Goal: Task Accomplishment & Management: Complete application form

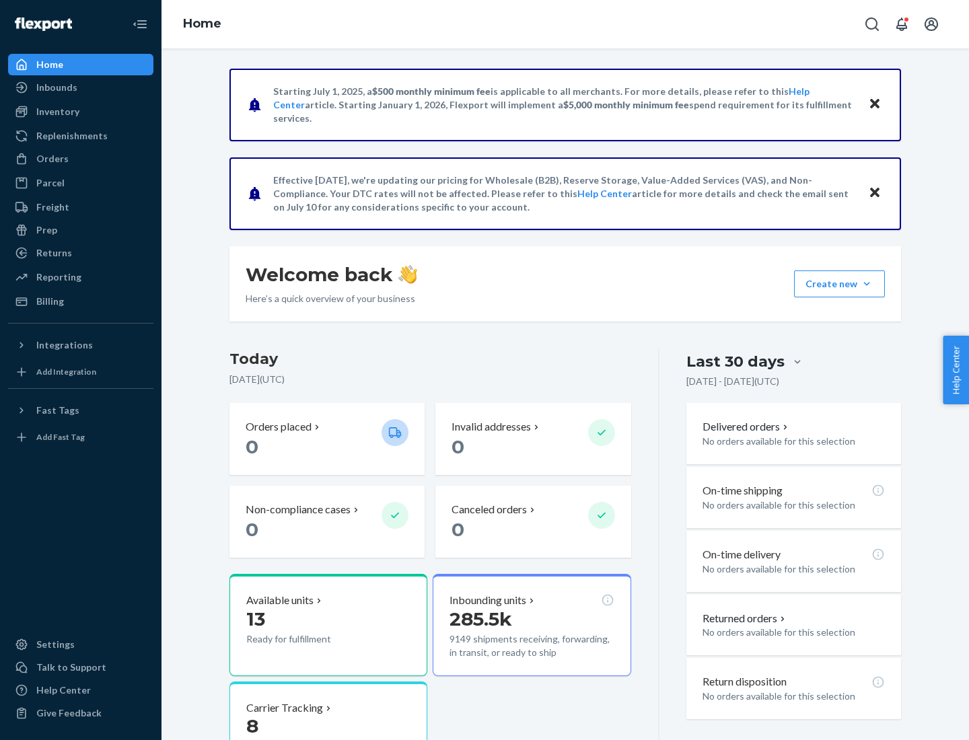
click at [866, 284] on button "Create new Create new inbound Create new order Create new product" at bounding box center [839, 283] width 91 height 27
click at [81, 87] on div "Inbounds" at bounding box center [80, 87] width 143 height 19
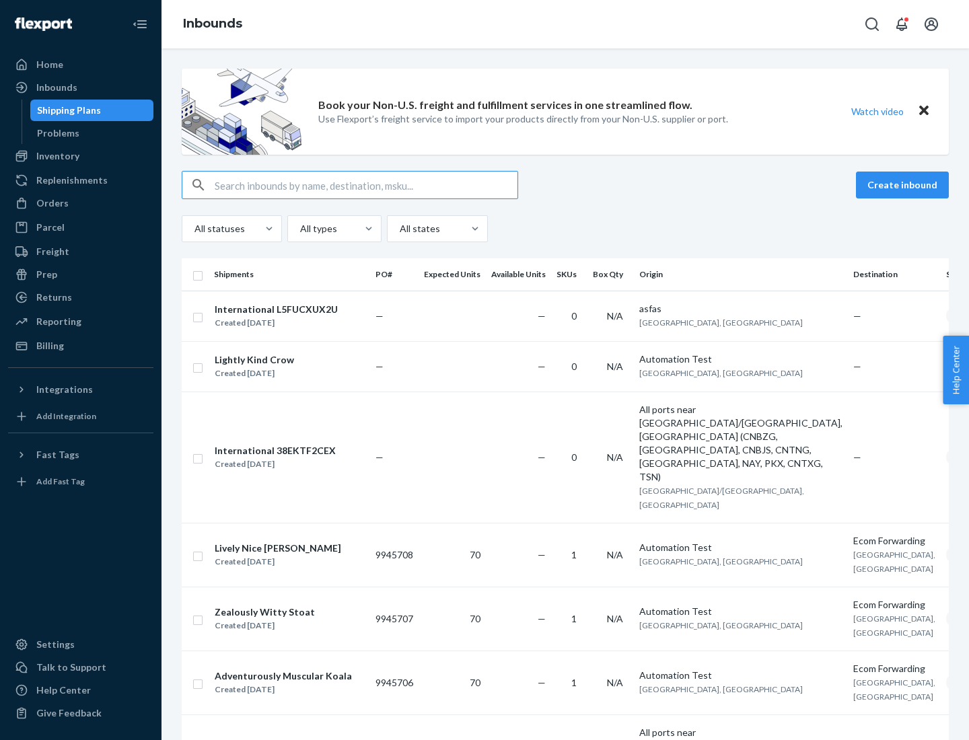
click at [904, 185] on button "Create inbound" at bounding box center [902, 185] width 93 height 27
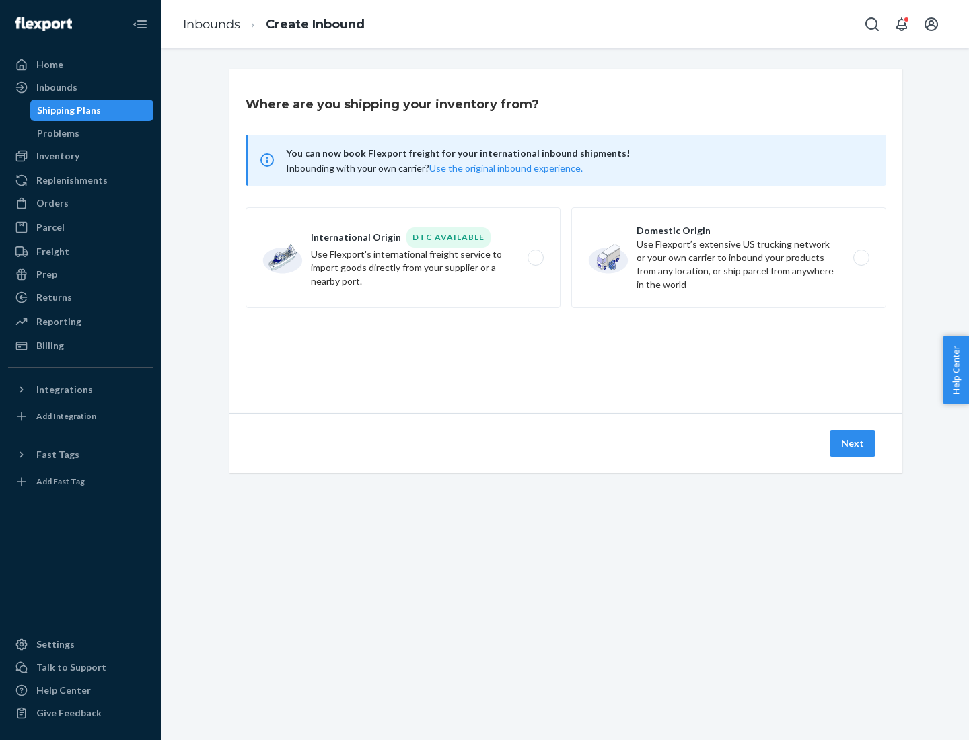
click at [728, 258] on label "Domestic Origin Use Flexport’s extensive US trucking network or your own carrie…" at bounding box center [728, 257] width 315 height 101
click at [860, 258] on input "Domestic Origin Use Flexport’s extensive US trucking network or your own carrie…" at bounding box center [864, 258] width 9 height 9
radio input "true"
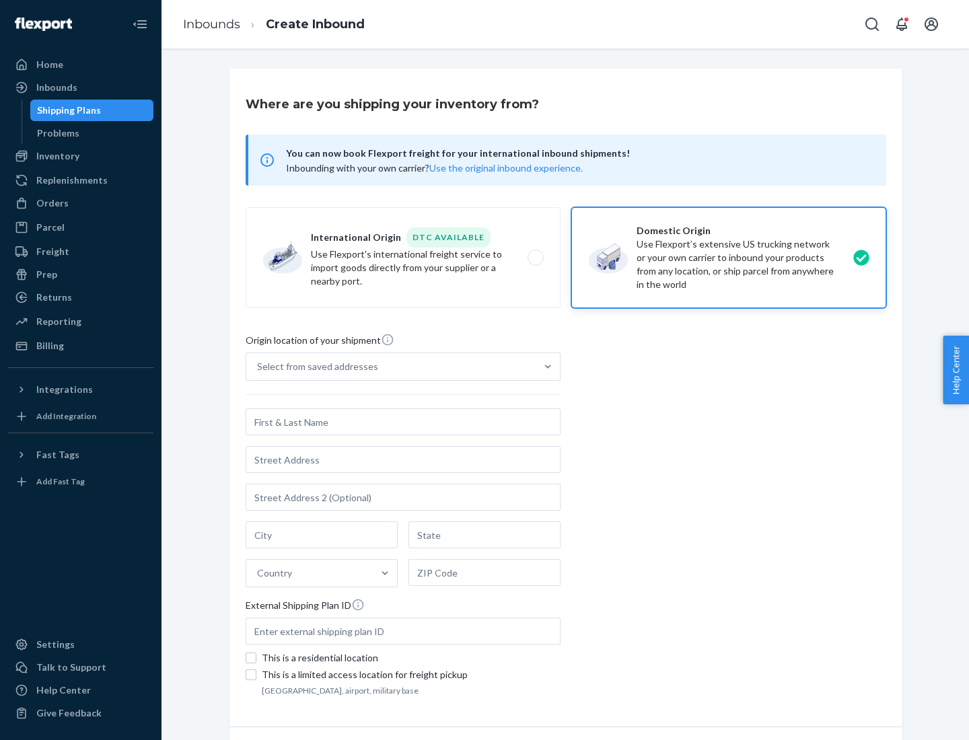
click at [391, 367] on div "Select from saved addresses" at bounding box center [390, 366] width 289 height 27
click at [258, 367] on input "Select from saved addresses" at bounding box center [257, 366] width 1 height 13
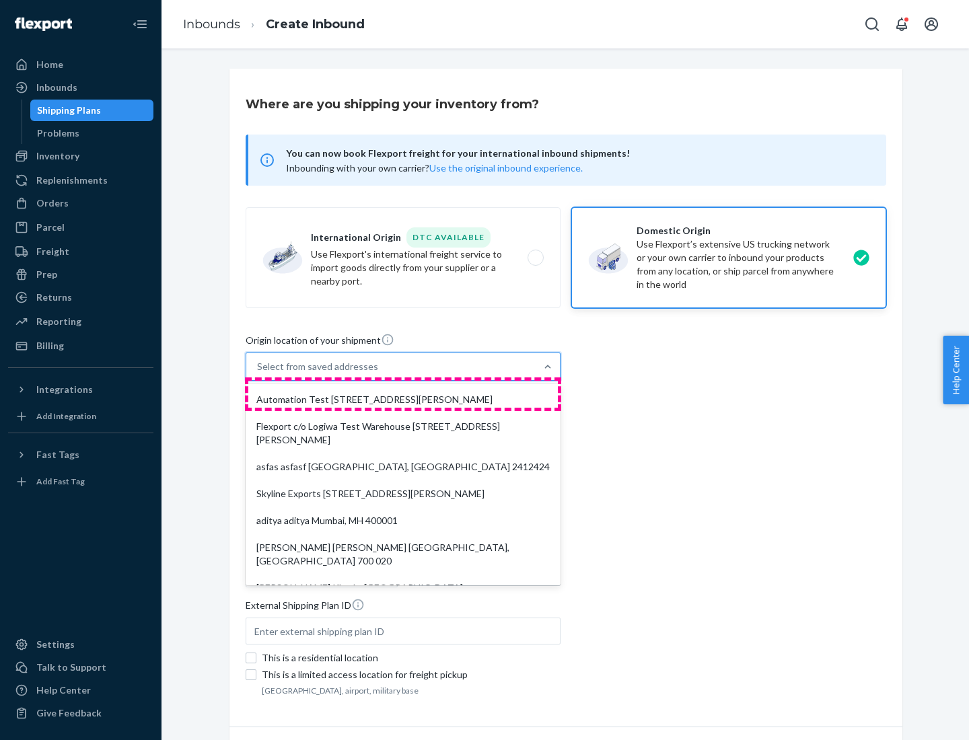
scroll to position [5, 0]
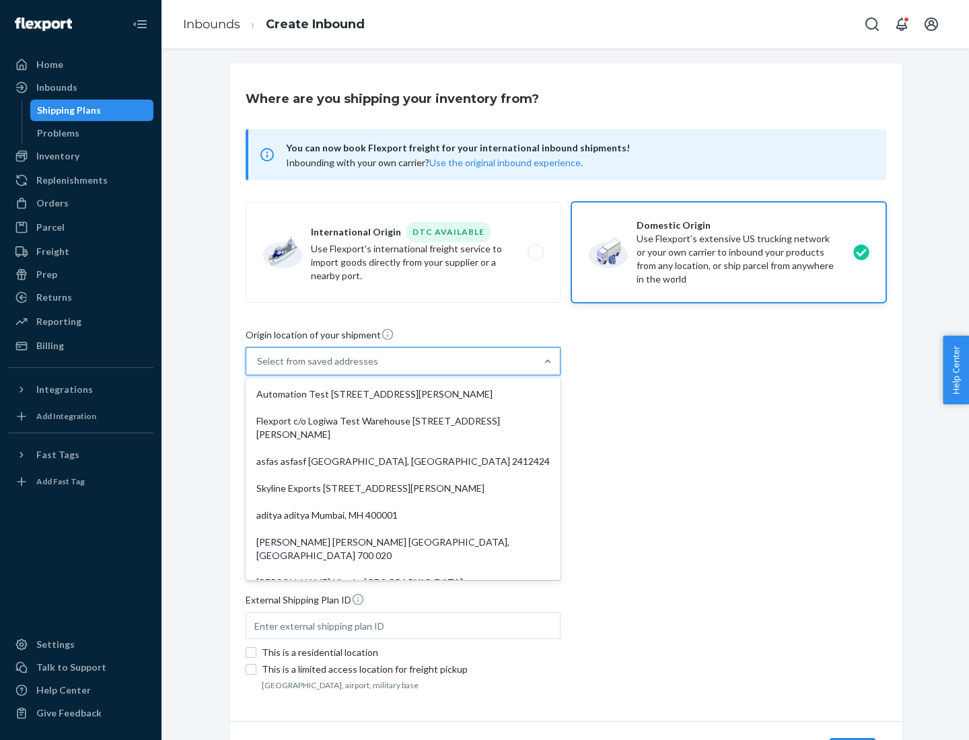
click at [403, 394] on div "Automation Test [STREET_ADDRESS][PERSON_NAME]" at bounding box center [402, 394] width 309 height 27
click at [258, 368] on input "option Automation Test [STREET_ADDRESS][PERSON_NAME]. 9 results available. Use …" at bounding box center [257, 360] width 1 height 13
type input "Automation Test"
type input "9th Floor"
type input "[GEOGRAPHIC_DATA]"
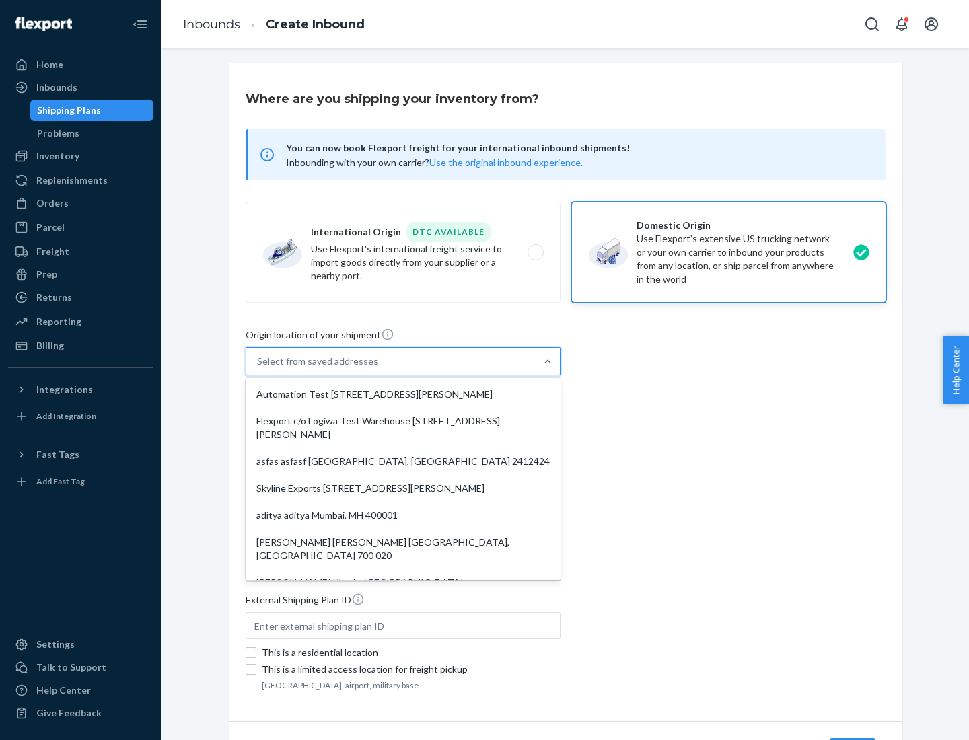
type input "CA"
type input "94104"
type input "[STREET_ADDRESS][PERSON_NAME]"
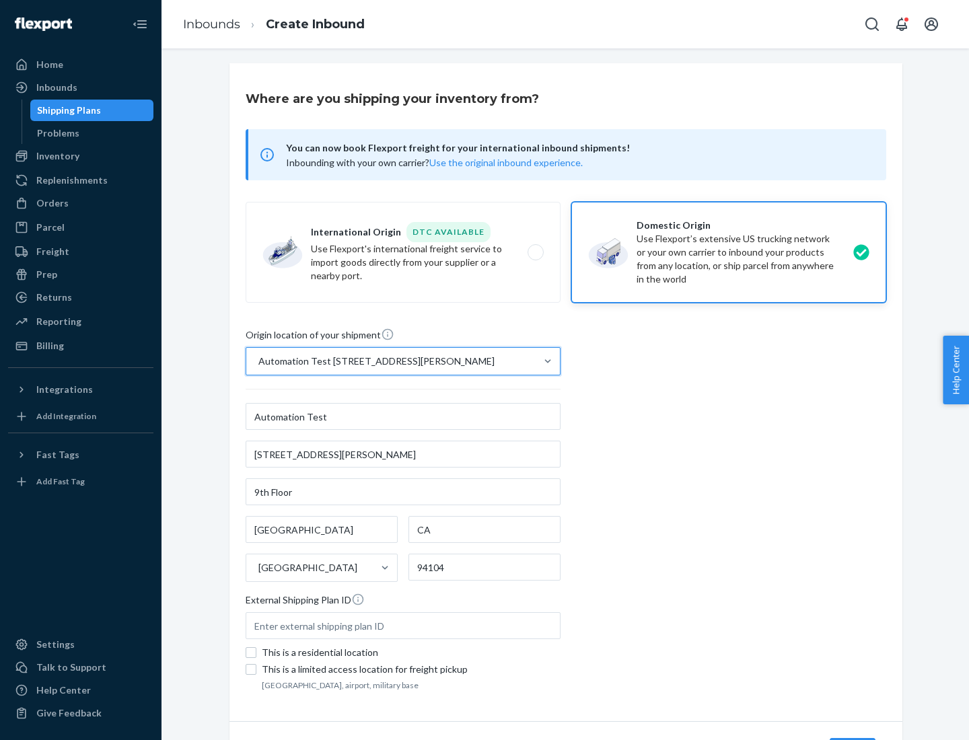
scroll to position [79, 0]
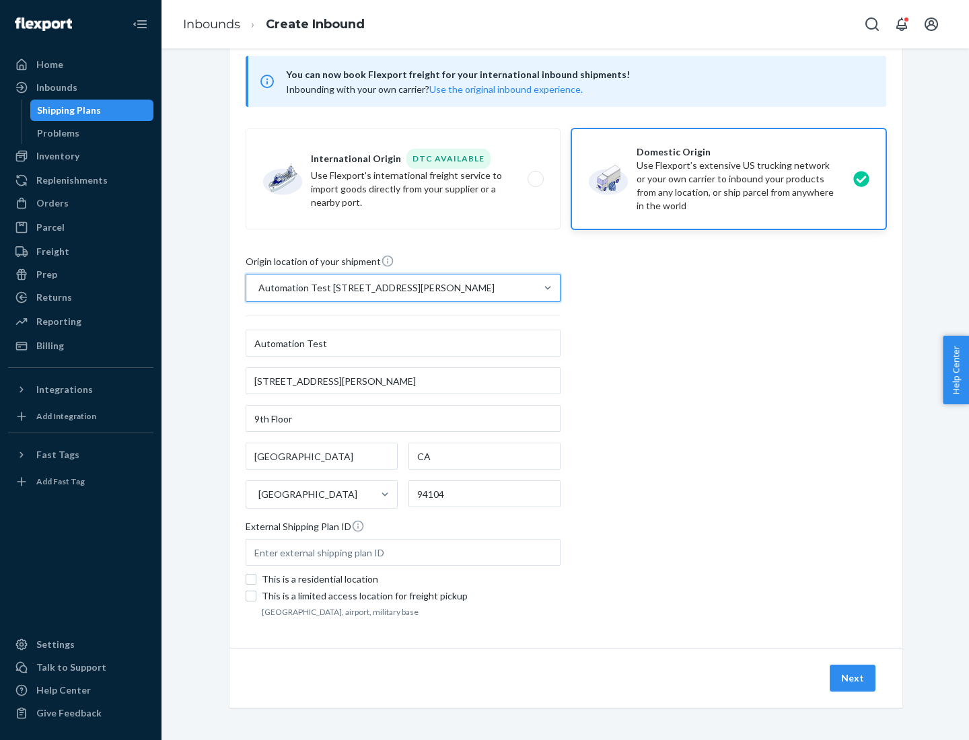
click at [853, 678] on button "Next" at bounding box center [852, 678] width 46 height 27
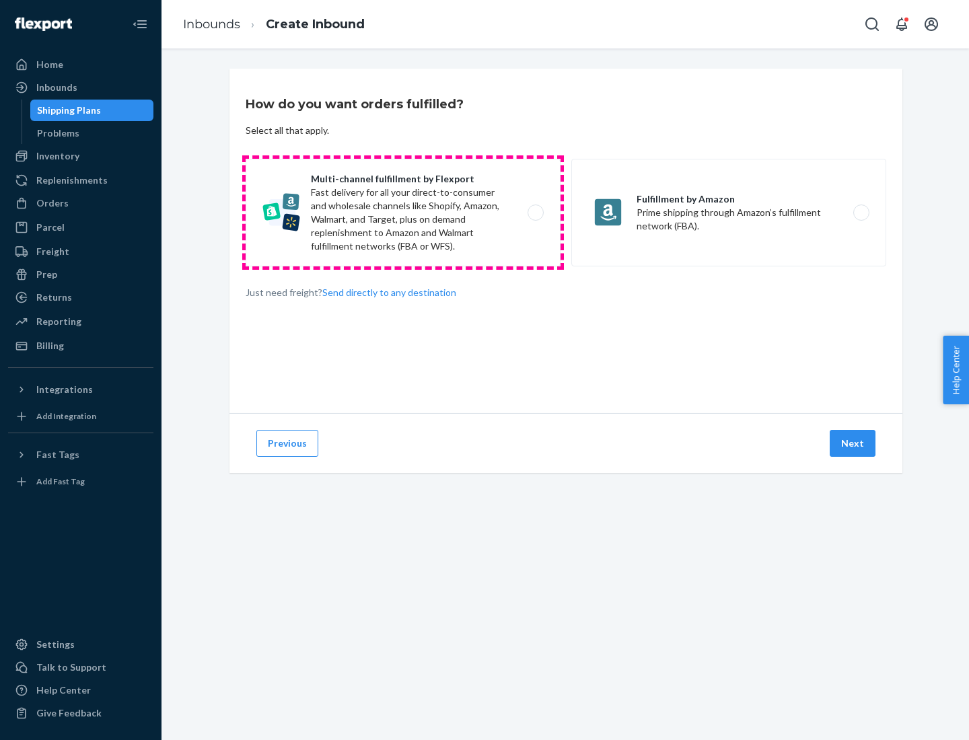
click at [403, 213] on label "Multi-channel fulfillment by Flexport Fast delivery for all your direct-to-cons…" at bounding box center [402, 213] width 315 height 108
click at [535, 213] on input "Multi-channel fulfillment by Flexport Fast delivery for all your direct-to-cons…" at bounding box center [539, 212] width 9 height 9
radio input "true"
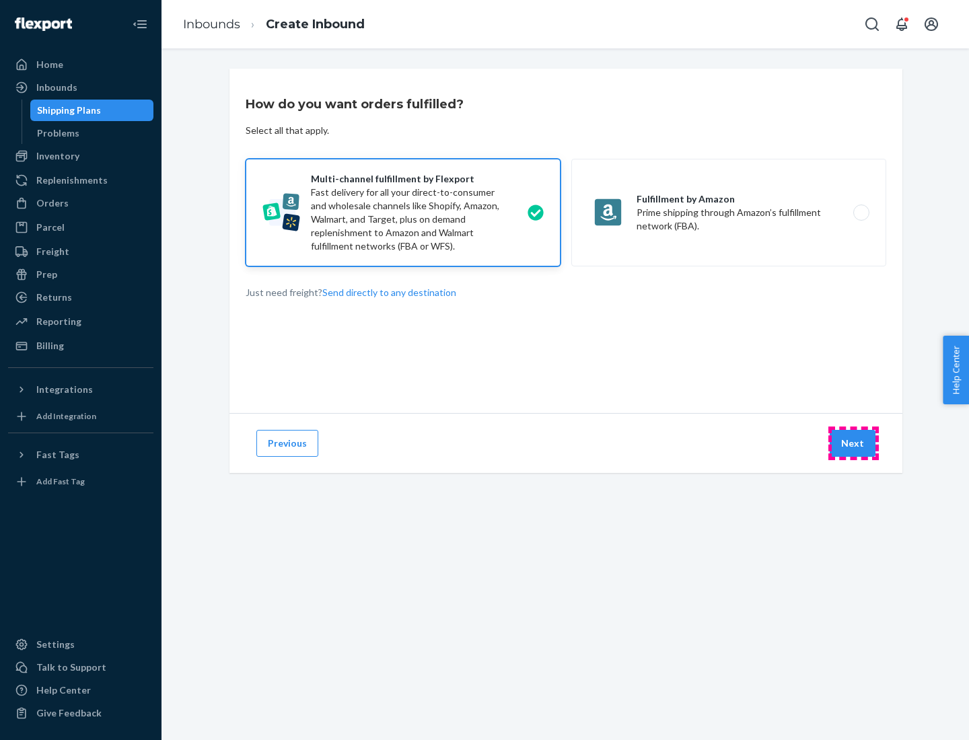
click at [853, 443] on button "Next" at bounding box center [852, 443] width 46 height 27
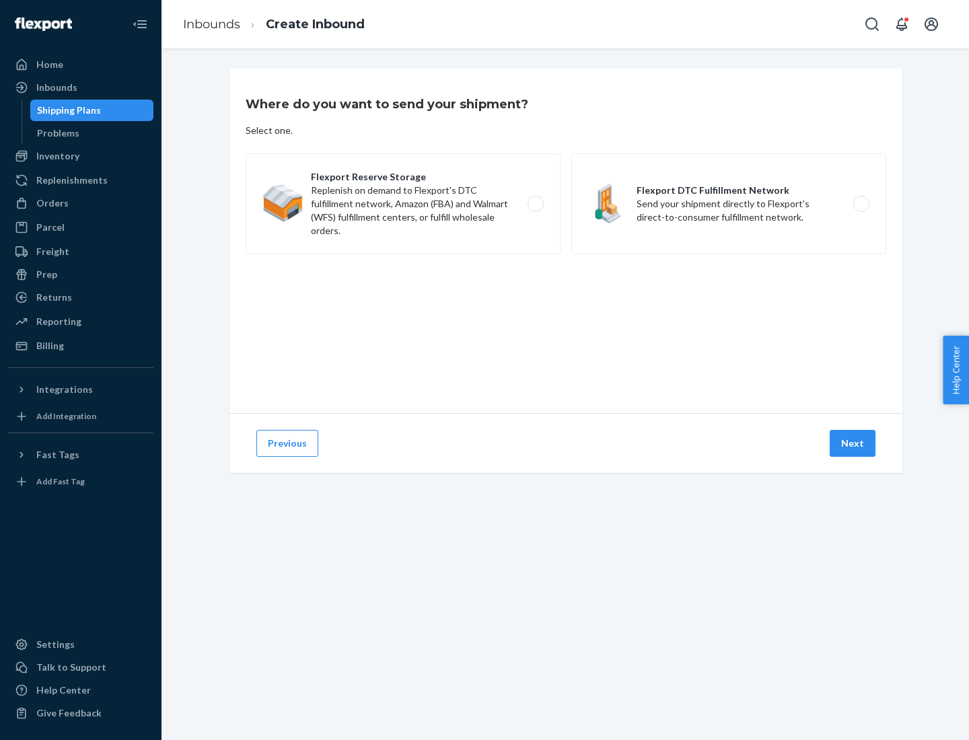
click at [728, 204] on label "Flexport DTC Fulfillment Network Send your shipment directly to Flexport's dire…" at bounding box center [728, 203] width 315 height 101
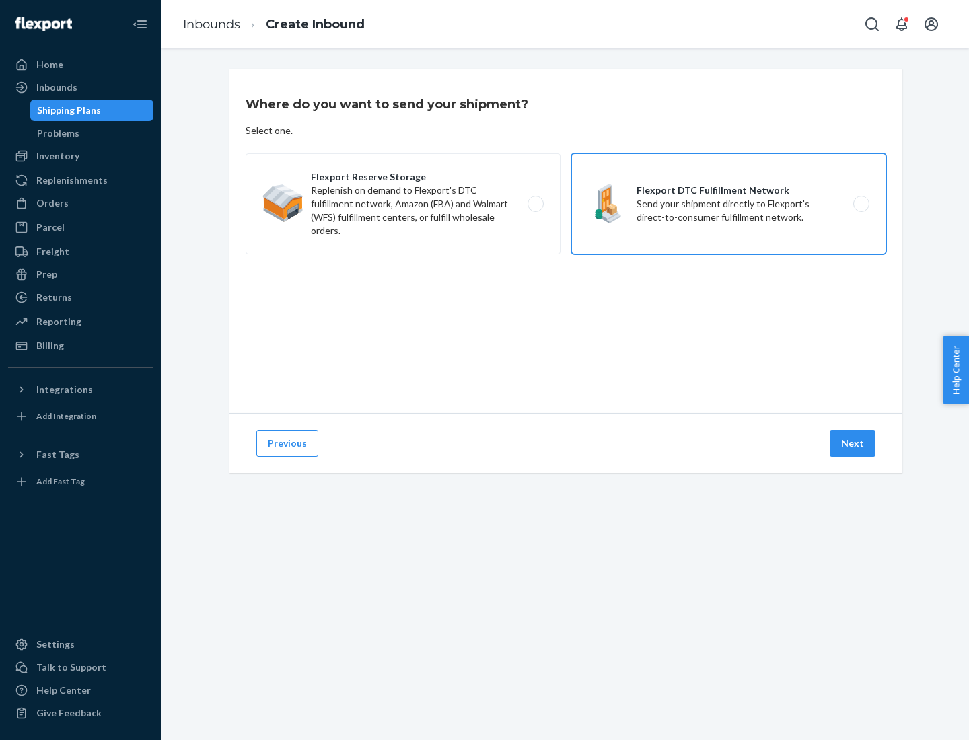
click at [860, 204] on input "Flexport DTC Fulfillment Network Send your shipment directly to Flexport's dire…" at bounding box center [864, 204] width 9 height 9
radio input "true"
click at [853, 443] on button "Next" at bounding box center [852, 443] width 46 height 27
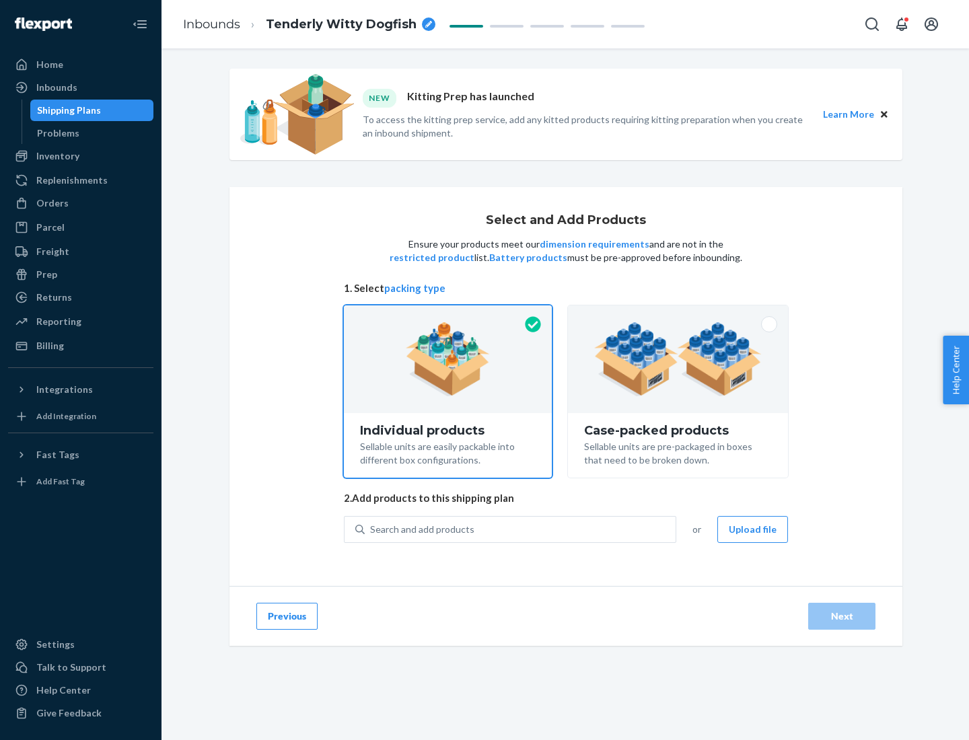
click at [678, 359] on img at bounding box center [677, 359] width 167 height 74
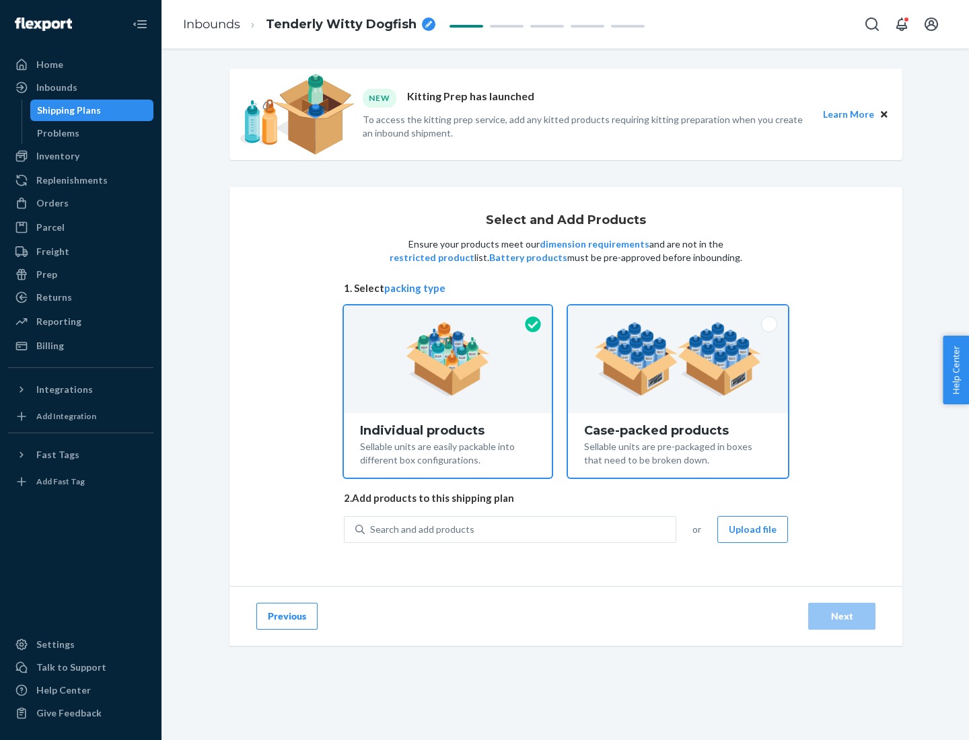
click at [678, 314] on input "Case-packed products Sellable units are pre-packaged in boxes that need to be b…" at bounding box center [677, 309] width 9 height 9
radio input "true"
radio input "false"
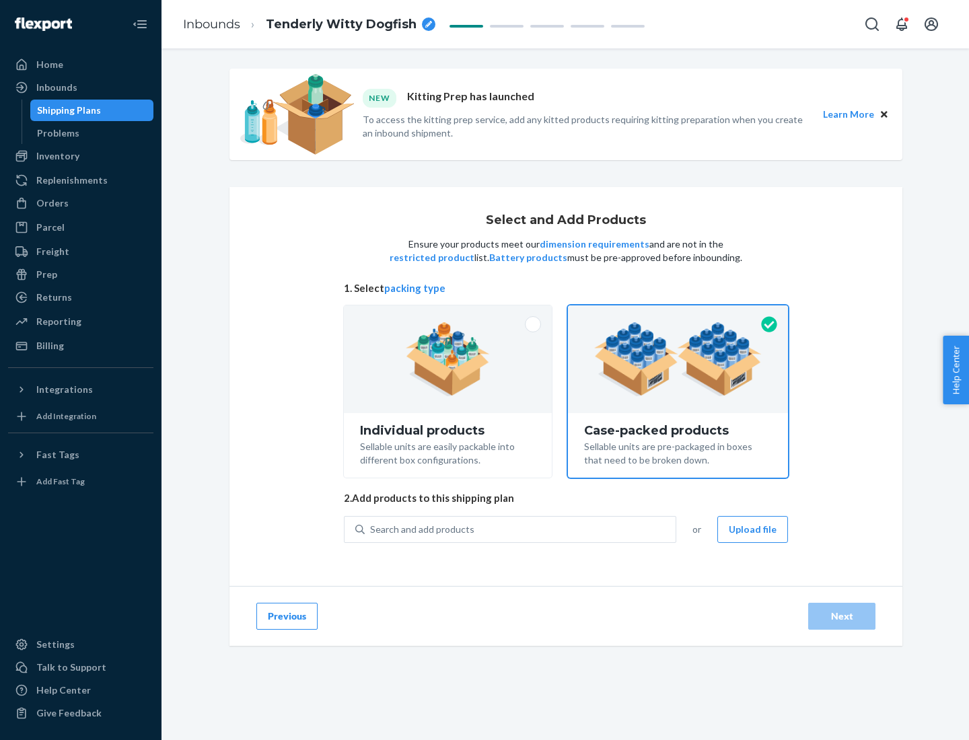
click at [521, 529] on div "Search and add products" at bounding box center [520, 529] width 311 height 24
click at [371, 529] on input "Search and add products" at bounding box center [370, 529] width 1 height 13
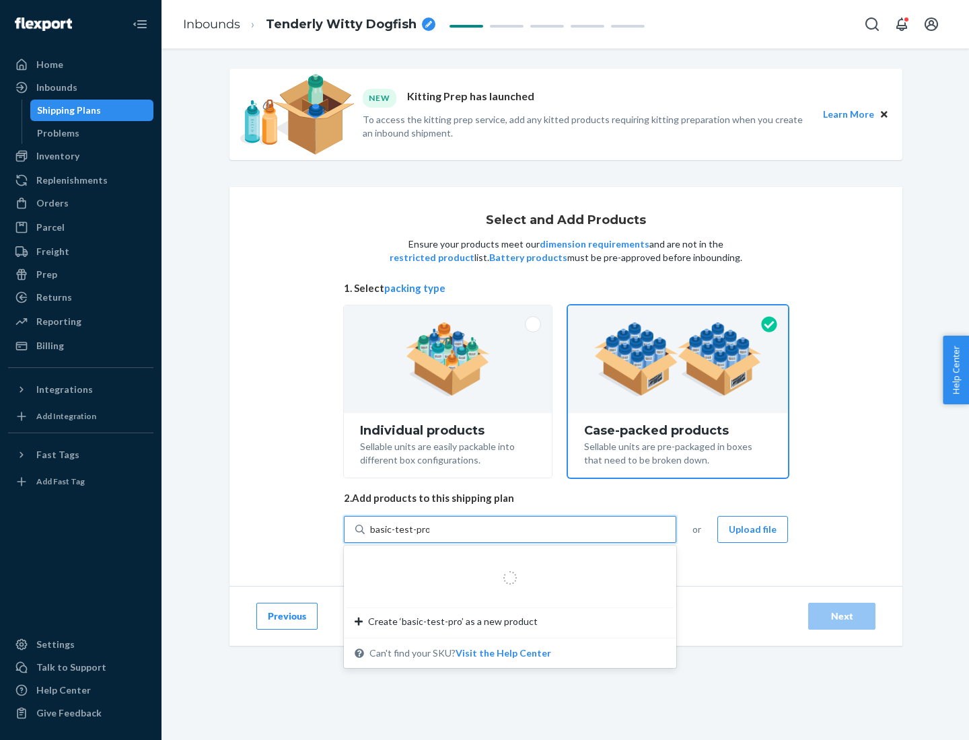
type input "basic-test-product-1"
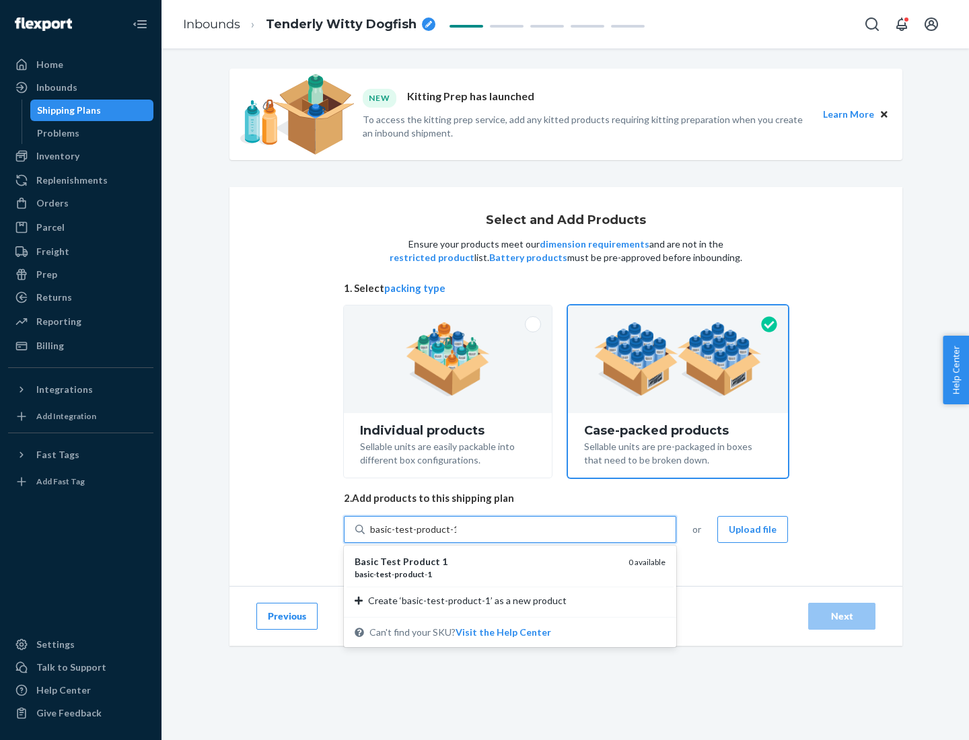
click at [486, 574] on div "basic - test - product - 1" at bounding box center [485, 573] width 263 height 11
click at [456, 536] on input "basic-test-product-1" at bounding box center [413, 529] width 86 height 13
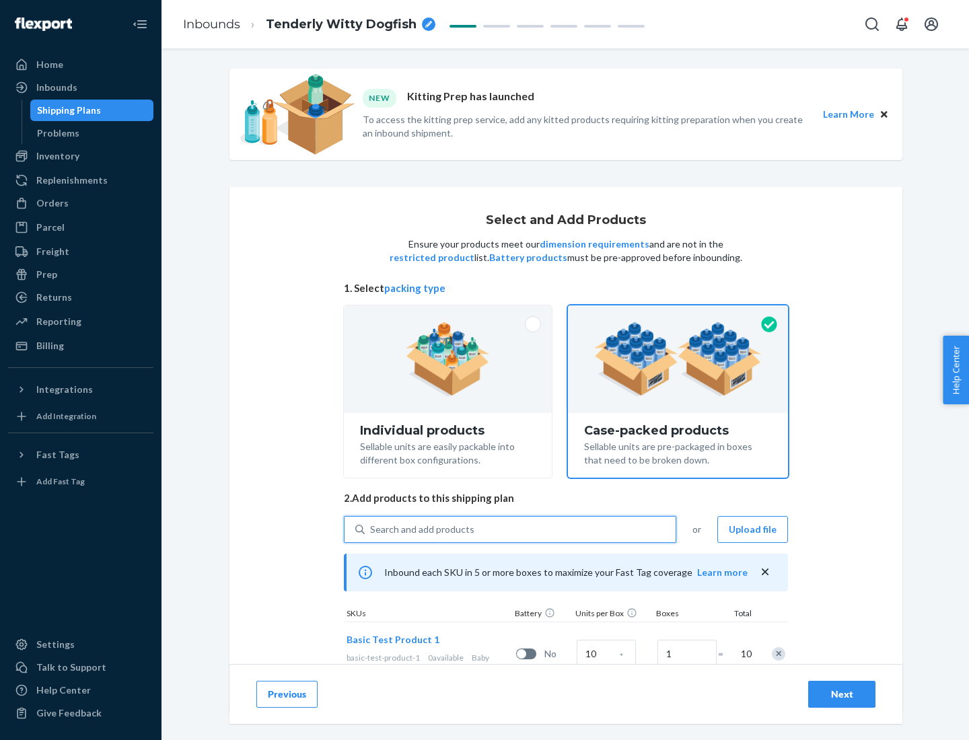
scroll to position [48, 0]
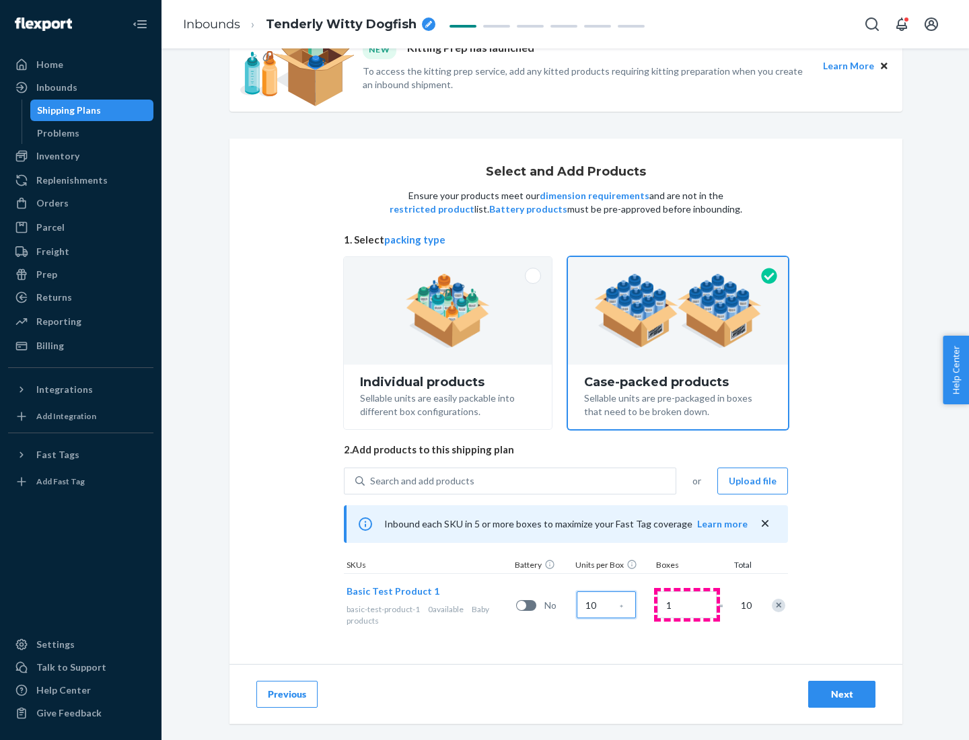
type input "10"
type input "7"
click at [841, 694] on div "Next" at bounding box center [841, 693] width 44 height 13
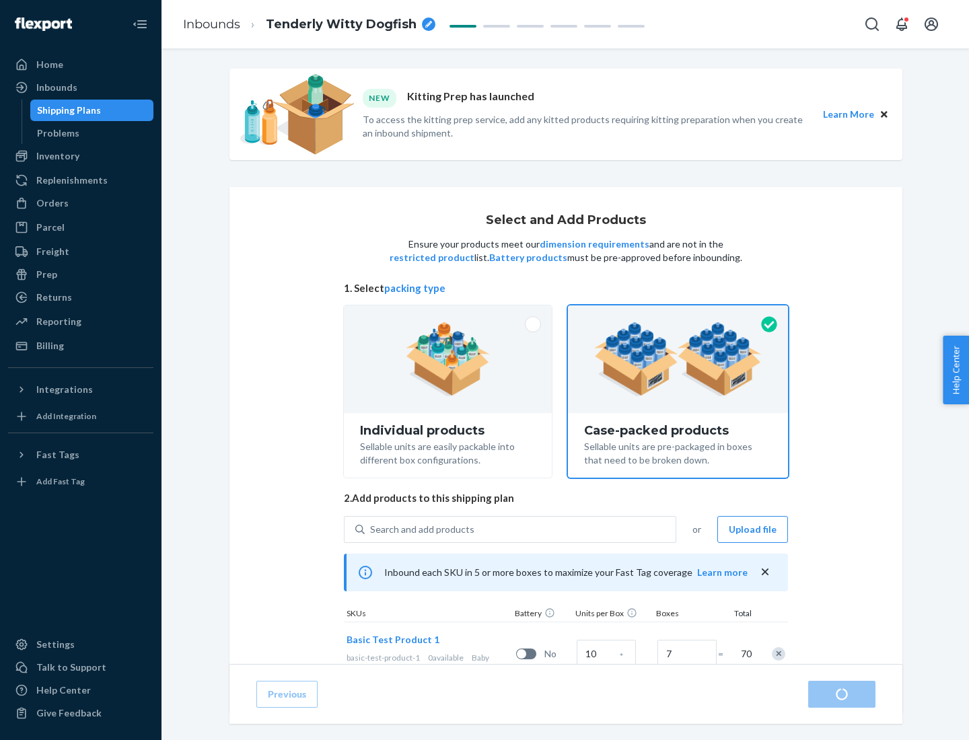
radio input "true"
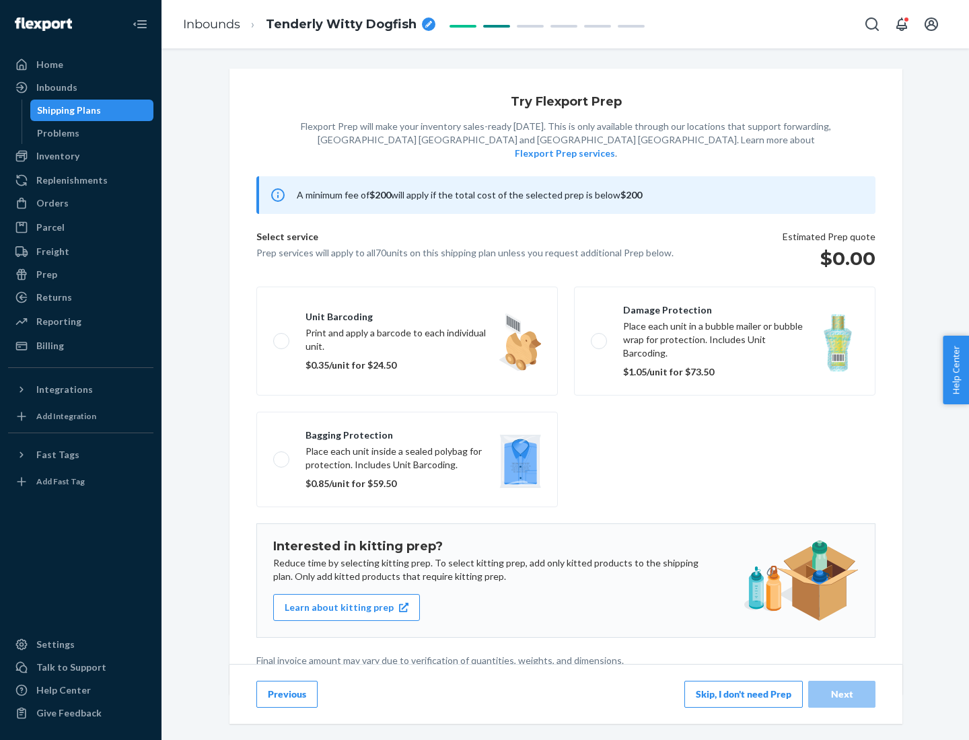
scroll to position [3, 0]
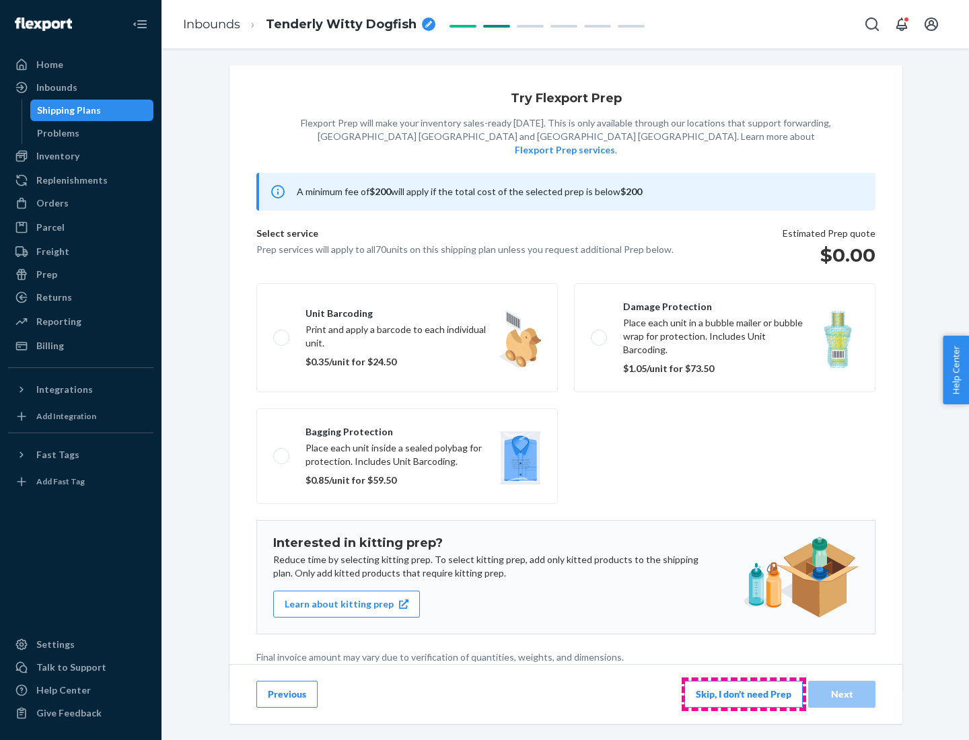
click at [743, 693] on button "Skip, I don't need Prep" at bounding box center [743, 694] width 118 height 27
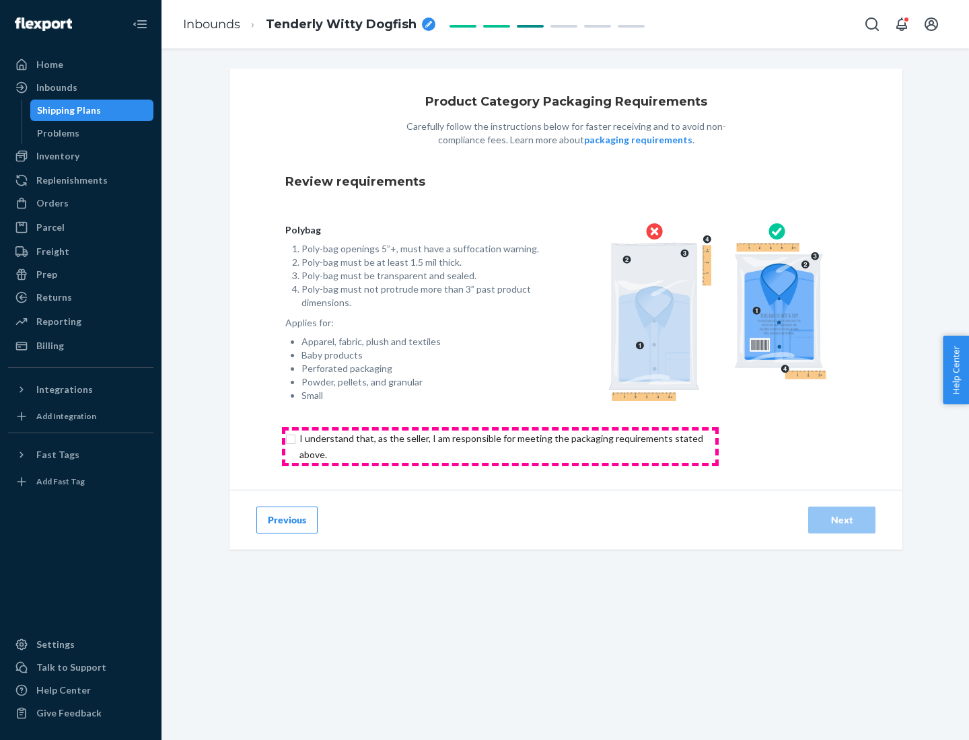
click at [500, 446] on input "checkbox" at bounding box center [508, 446] width 447 height 32
checkbox input "true"
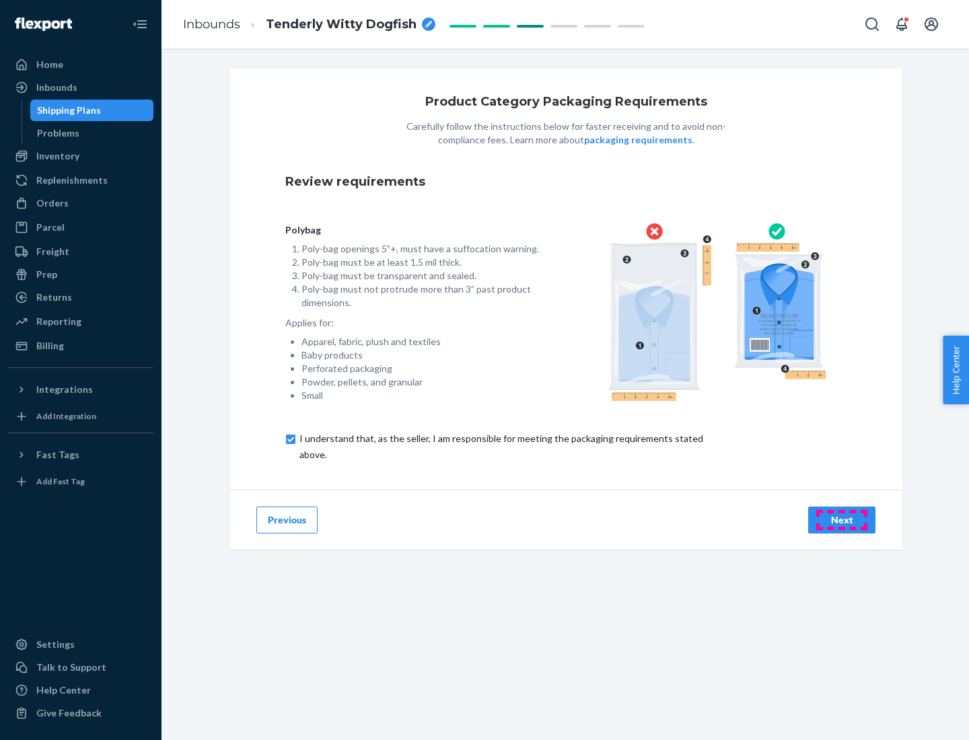
click at [841, 519] on div "Next" at bounding box center [841, 519] width 44 height 13
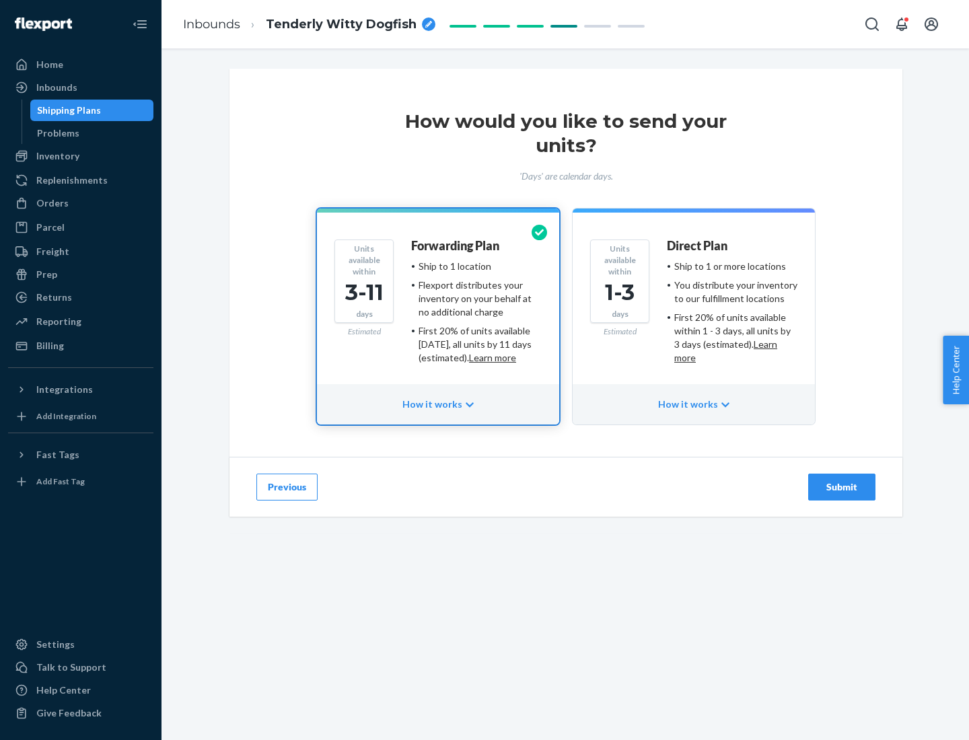
click at [693, 307] on ul "Ship to 1 or more locations You distribute your inventory to our fulfillment lo…" at bounding box center [732, 312] width 130 height 105
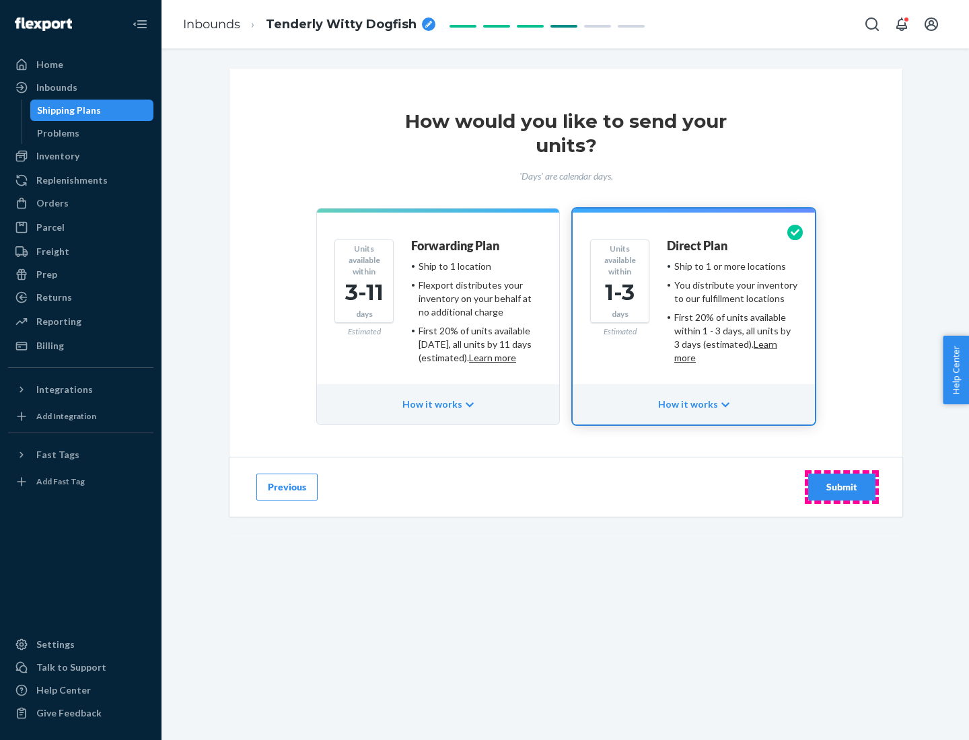
click at [841, 487] on div "Submit" at bounding box center [841, 486] width 44 height 13
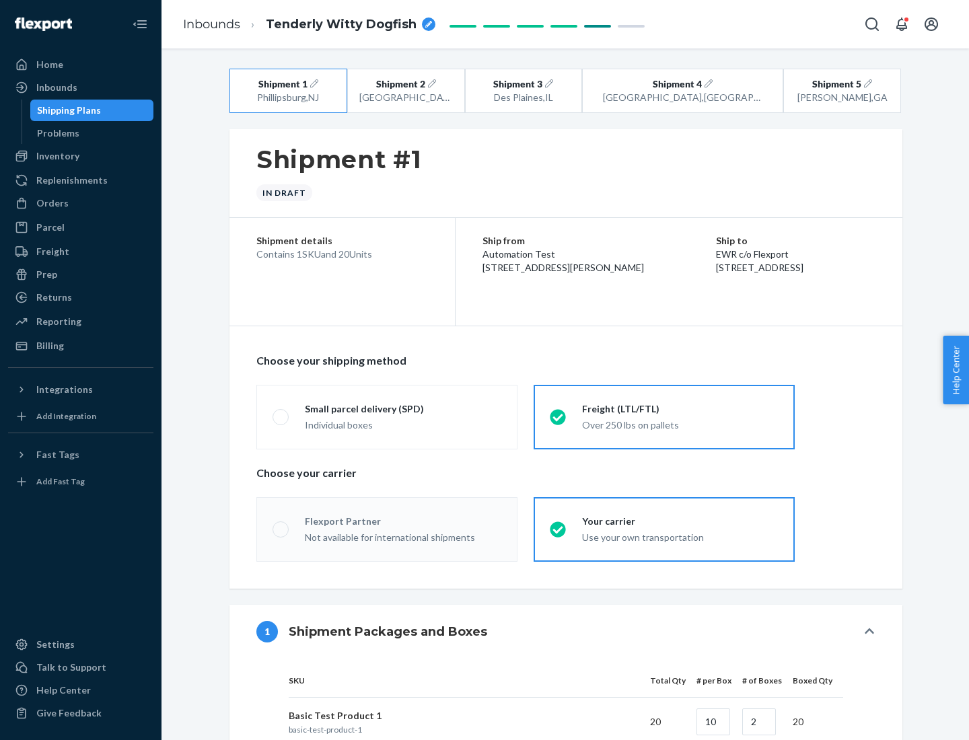
radio input "true"
radio input "false"
radio input "true"
radio input "false"
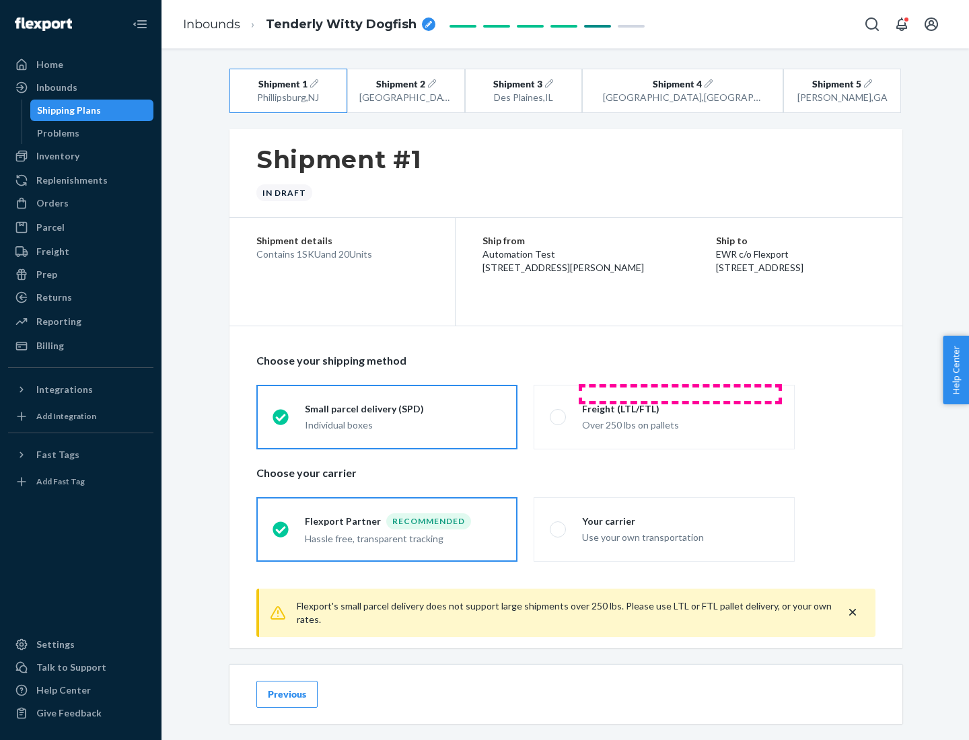
scroll to position [15, 0]
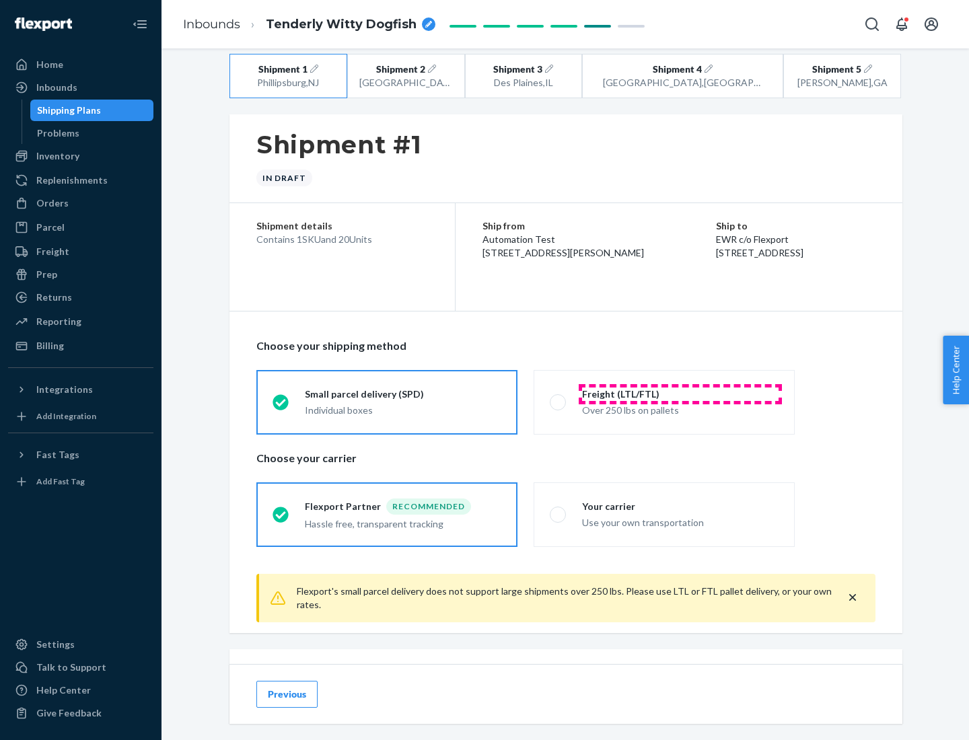
click at [680, 393] on div "Freight (LTL/FTL)" at bounding box center [680, 393] width 196 height 13
click at [558, 397] on input "Freight (LTL/FTL) Over 250 lbs on pallets" at bounding box center [553, 401] width 9 height 9
radio input "true"
radio input "false"
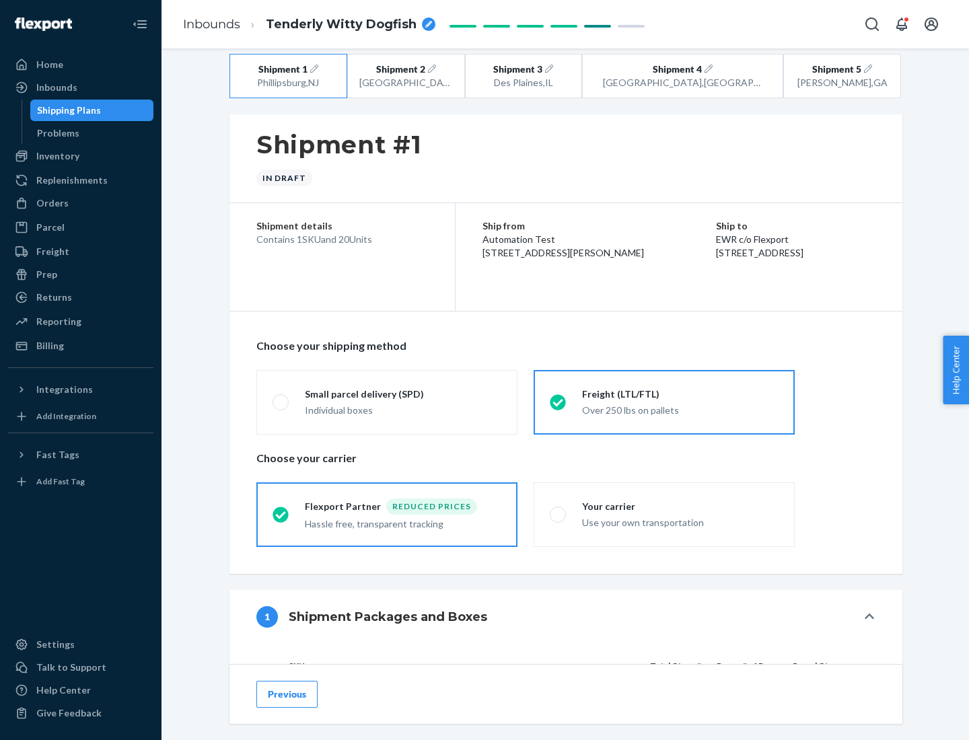
scroll to position [127, 0]
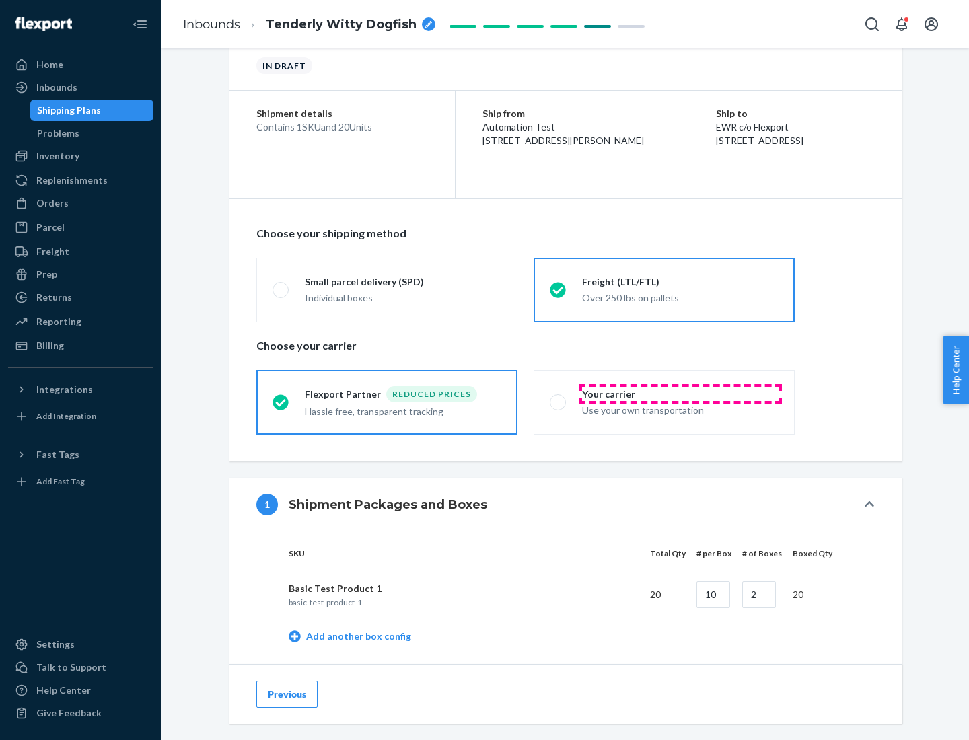
click at [680, 393] on div "Your carrier" at bounding box center [680, 393] width 196 height 13
click at [558, 397] on input "Your carrier Use your own transportation" at bounding box center [553, 401] width 9 height 9
radio input "true"
radio input "false"
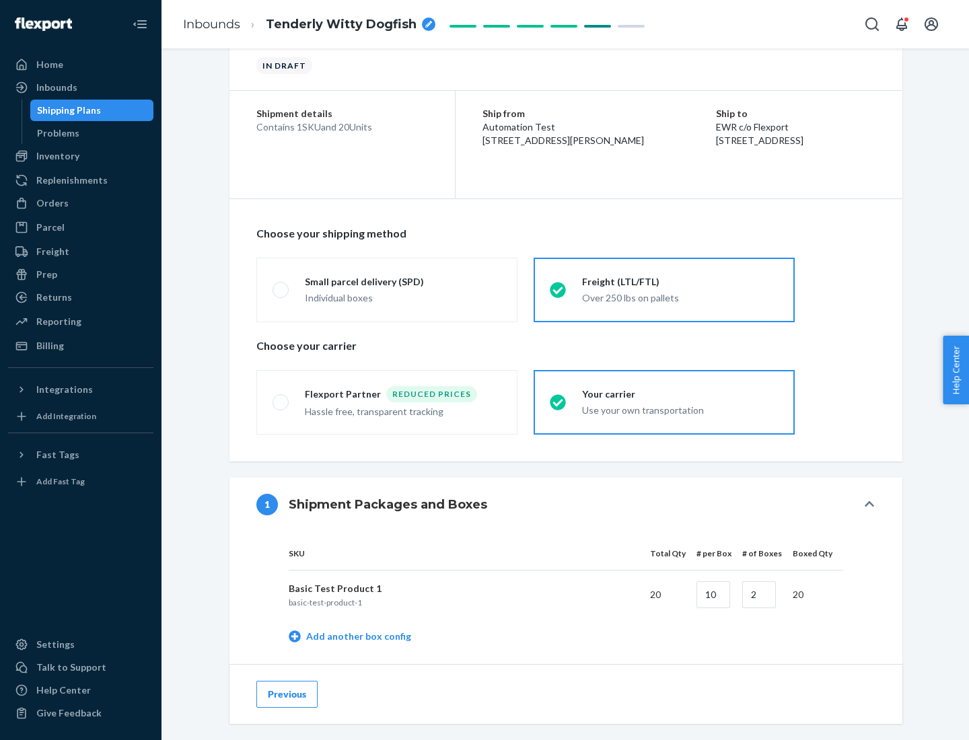
scroll to position [425, 0]
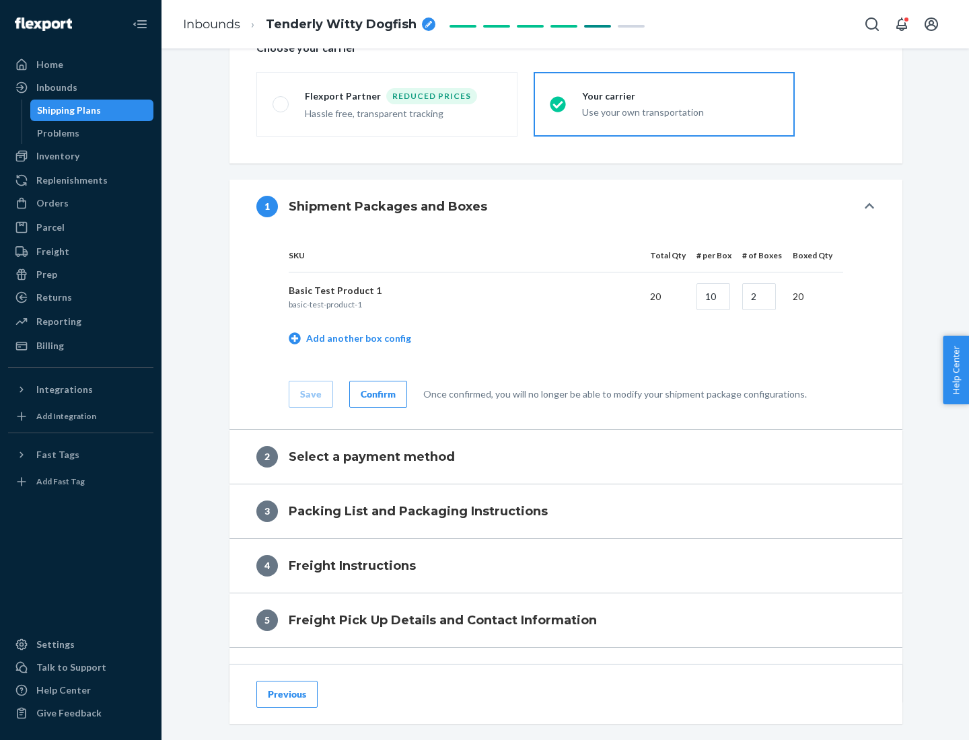
click at [376, 393] on div "Confirm" at bounding box center [377, 393] width 35 height 13
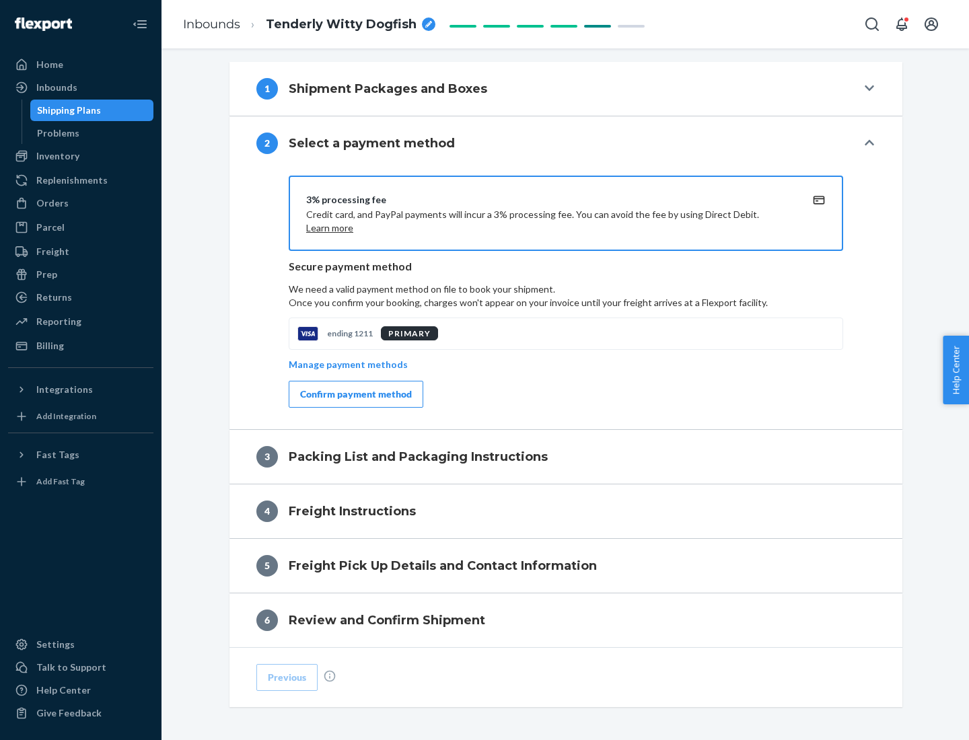
click at [354, 394] on div "Confirm payment method" at bounding box center [356, 393] width 112 height 13
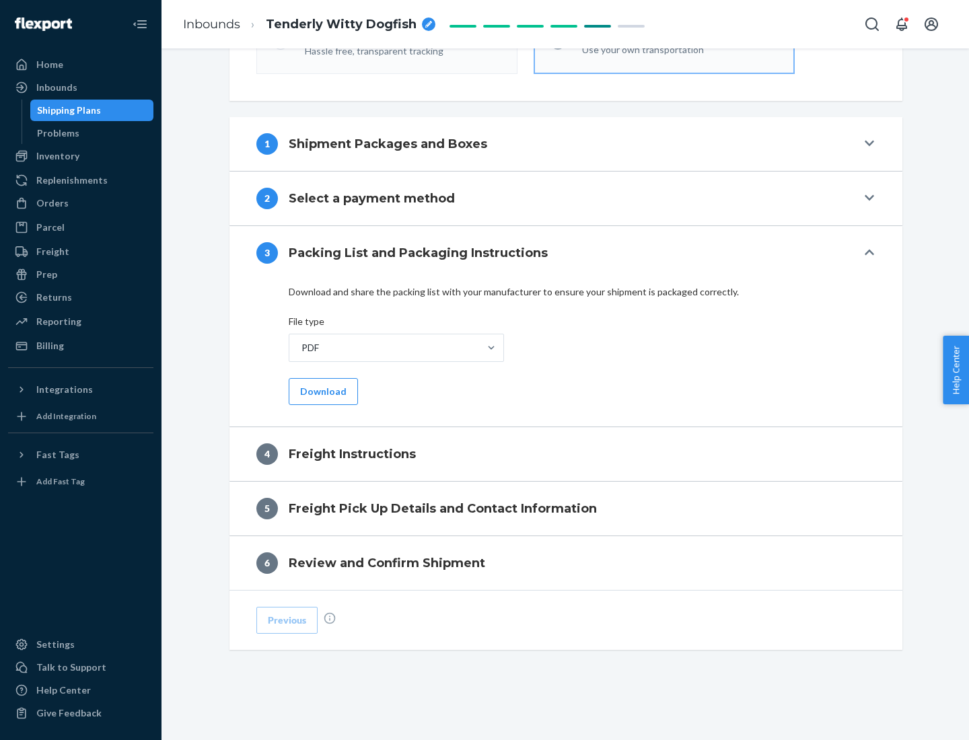
scroll to position [485, 0]
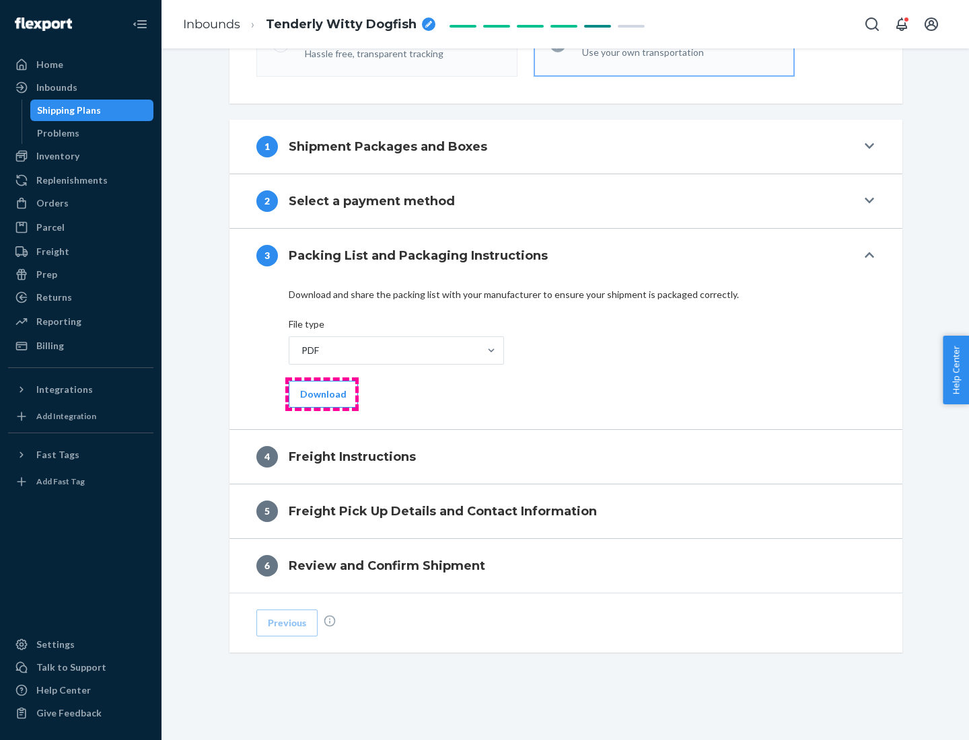
click at [321, 393] on button "Download" at bounding box center [323, 394] width 69 height 27
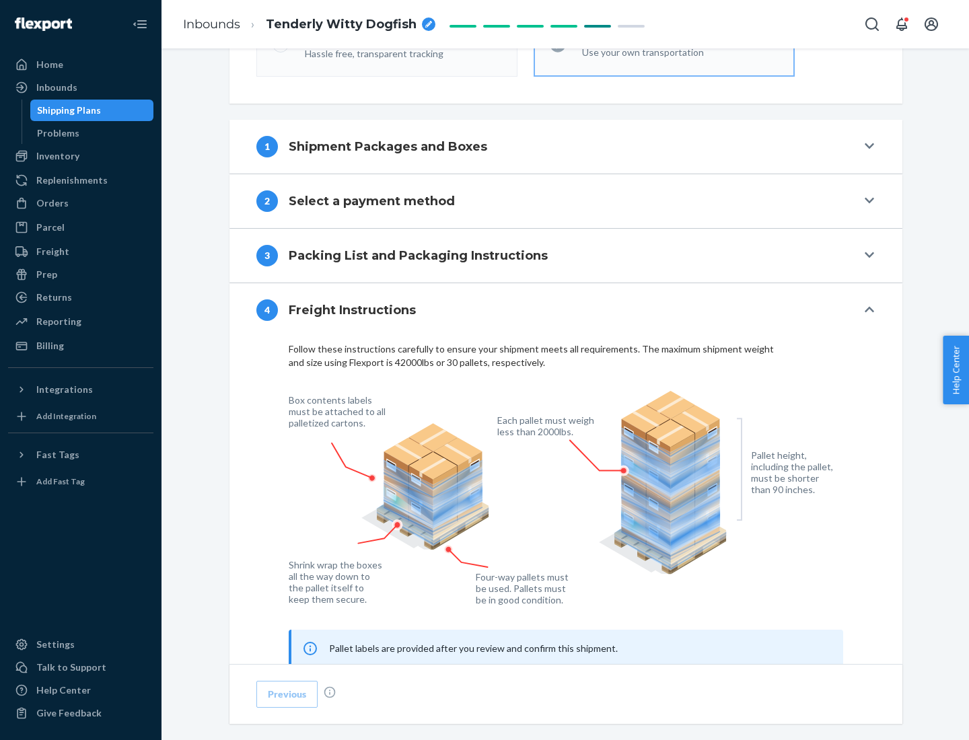
scroll to position [813, 0]
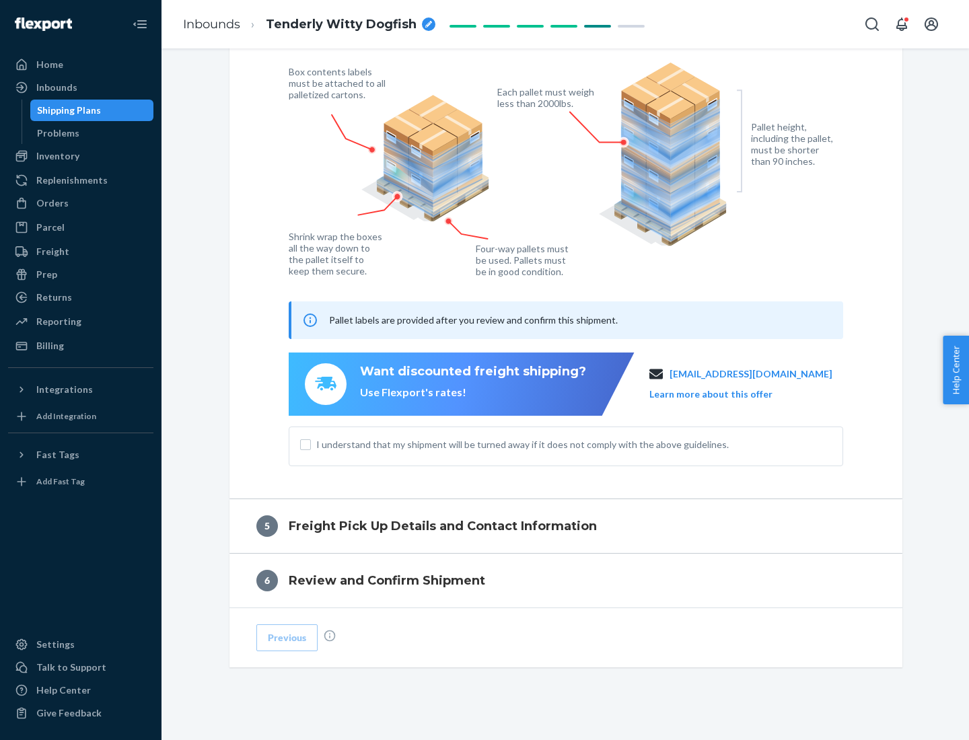
click at [727, 393] on button "Learn more about this offer" at bounding box center [710, 393] width 123 height 13
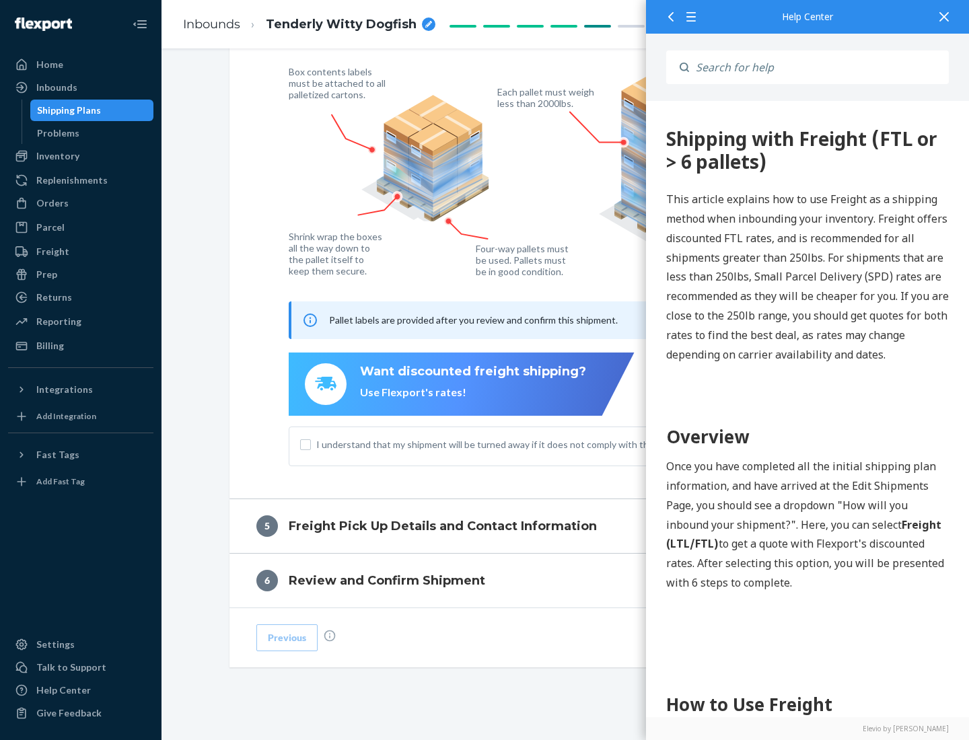
scroll to position [0, 0]
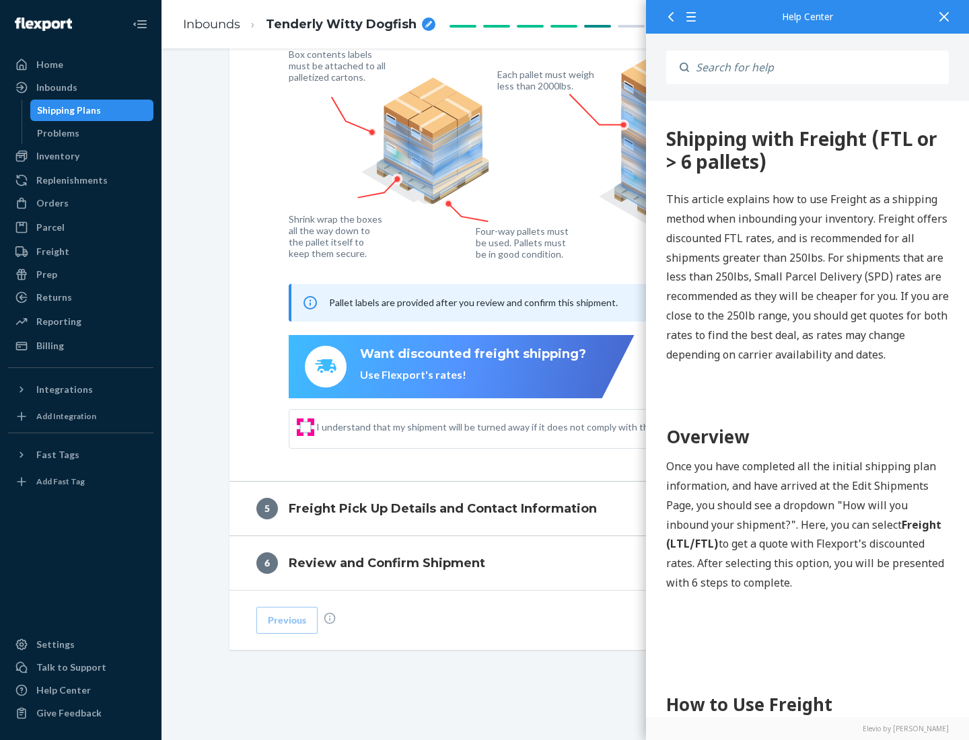
click at [305, 426] on input "I understand that my shipment will be turned away if it does not comply with th…" at bounding box center [305, 427] width 11 height 11
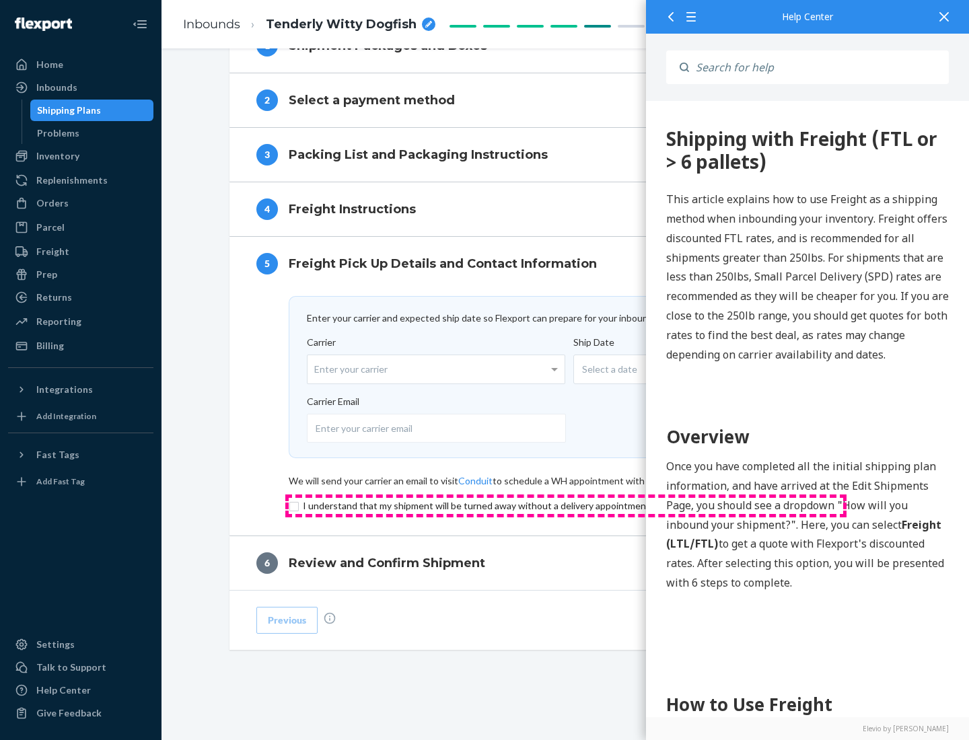
click at [566, 505] on input "checkbox" at bounding box center [566, 506] width 554 height 16
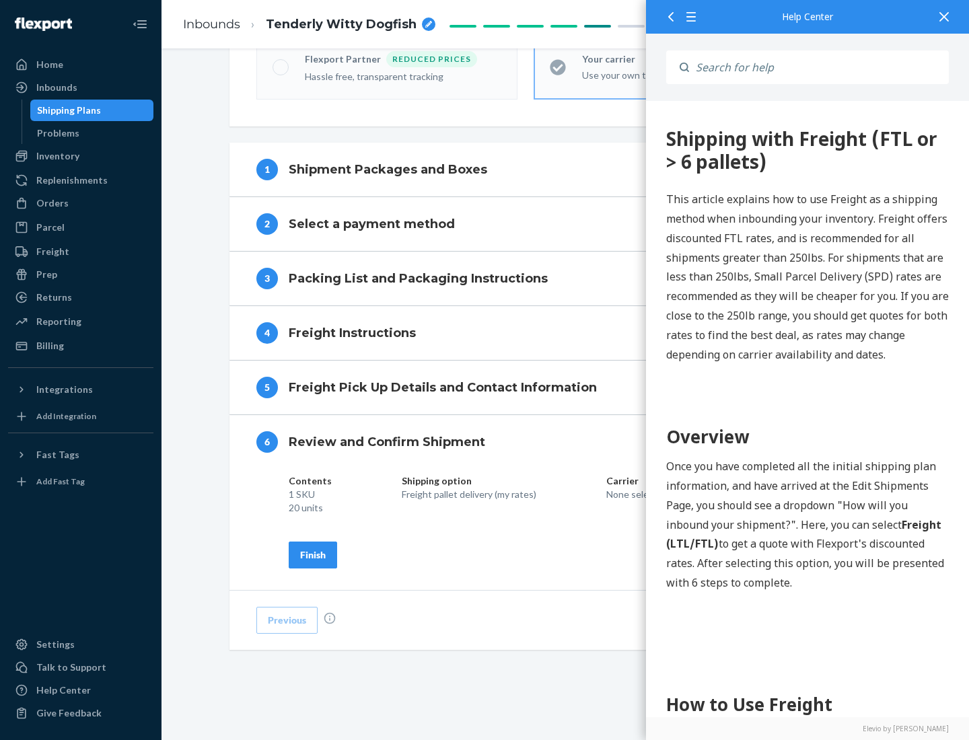
scroll to position [462, 0]
click at [313, 554] on div "Finish" at bounding box center [313, 554] width 26 height 13
